Goal: Use online tool/utility: Use online tool/utility

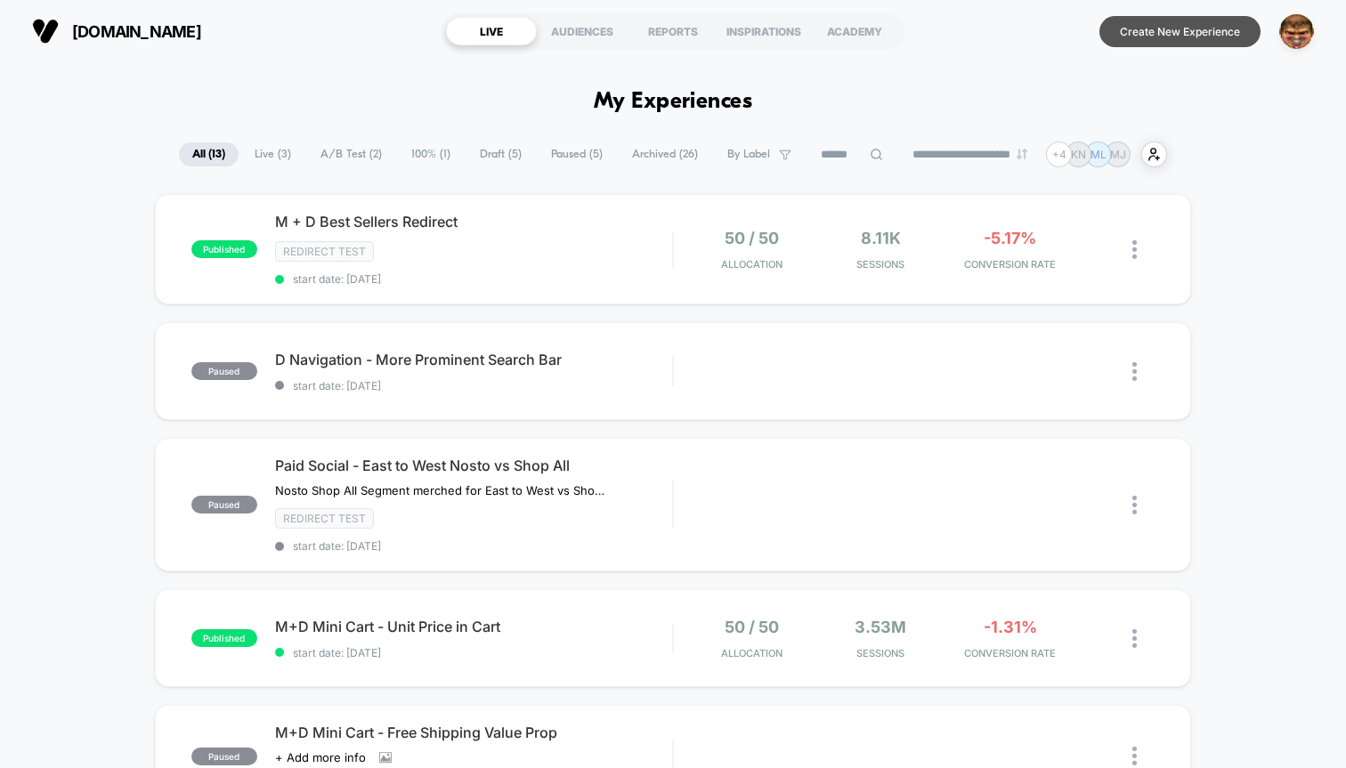
click at [1152, 42] on button "Create New Experience" at bounding box center [1179, 31] width 161 height 31
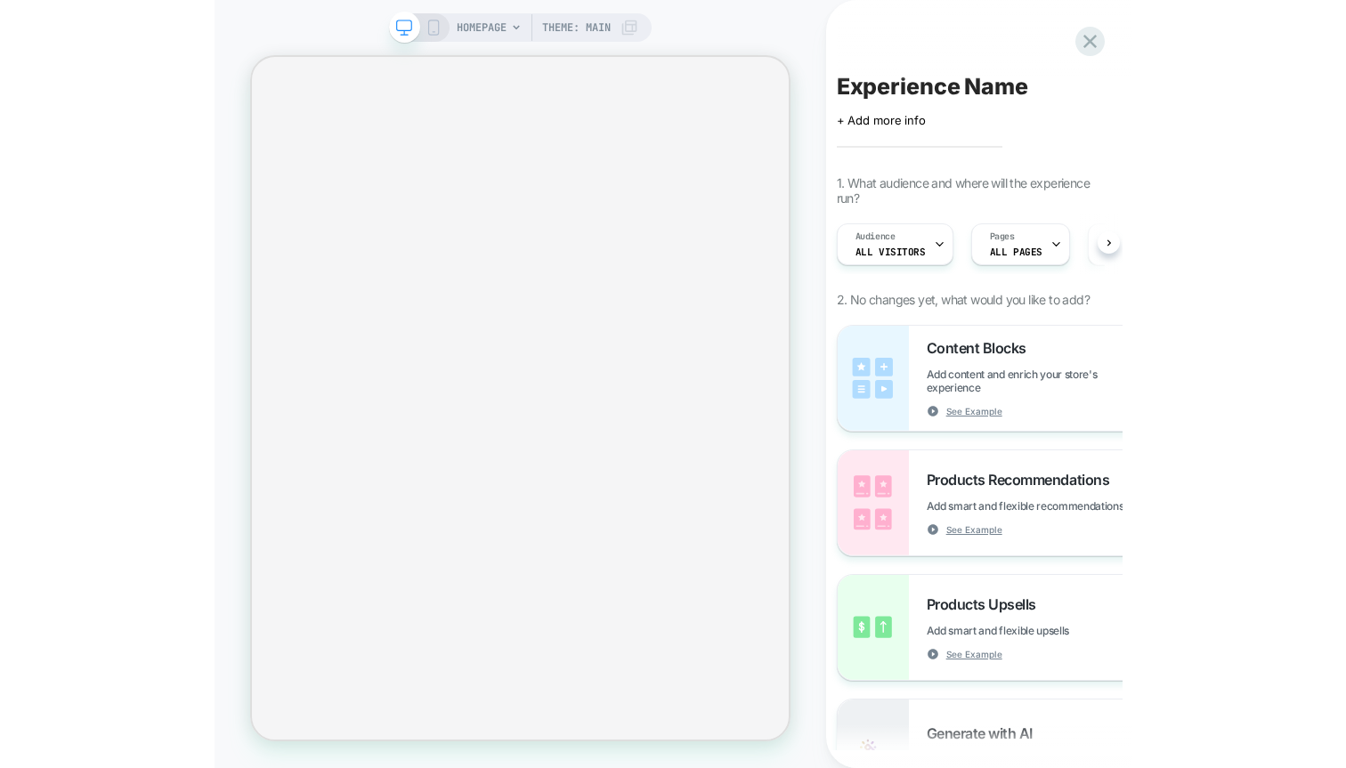
scroll to position [0, 1]
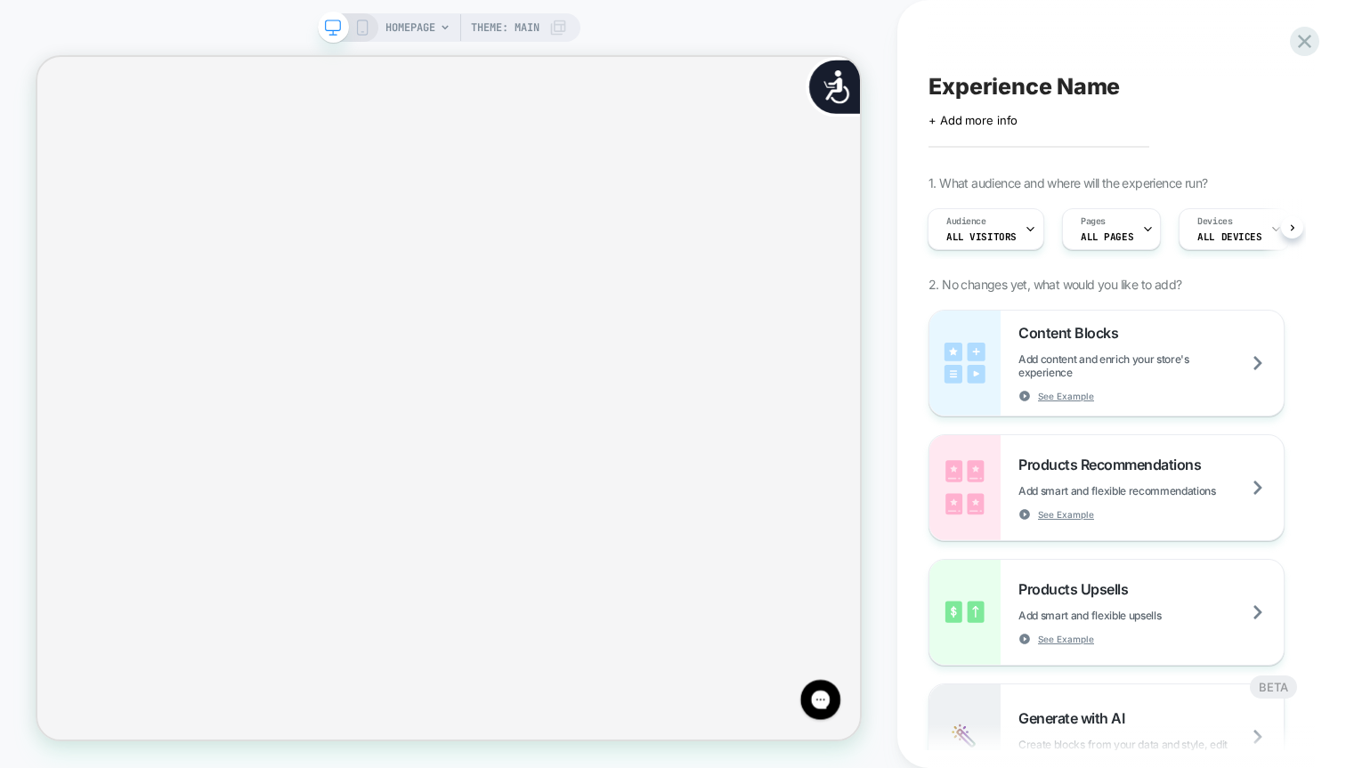
scroll to position [0, 2222]
